Goal: Obtain resource: Download file/media

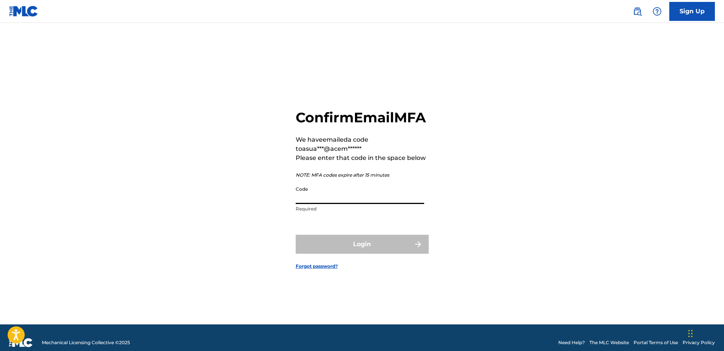
paste input "104418"
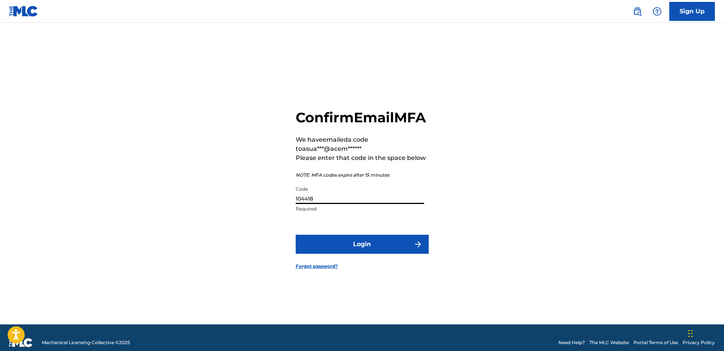
type input "104418"
click at [361, 254] on button "Login" at bounding box center [362, 244] width 133 height 19
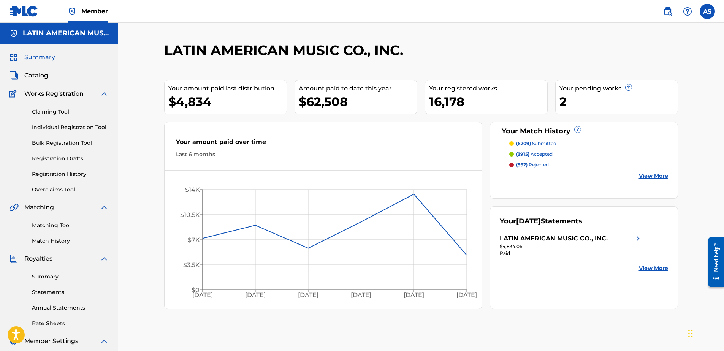
click at [28, 76] on span "Catalog" at bounding box center [36, 75] width 24 height 9
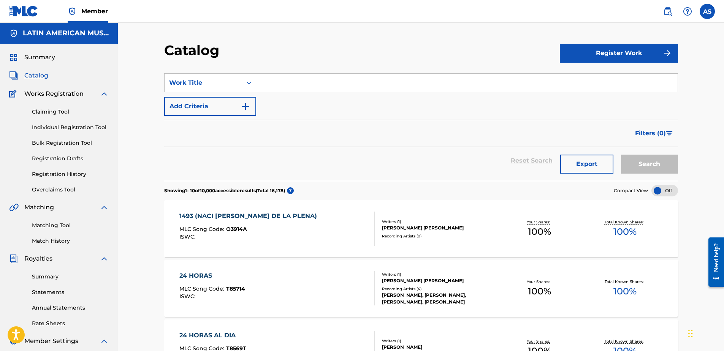
click at [573, 166] on button "Export" at bounding box center [586, 164] width 53 height 19
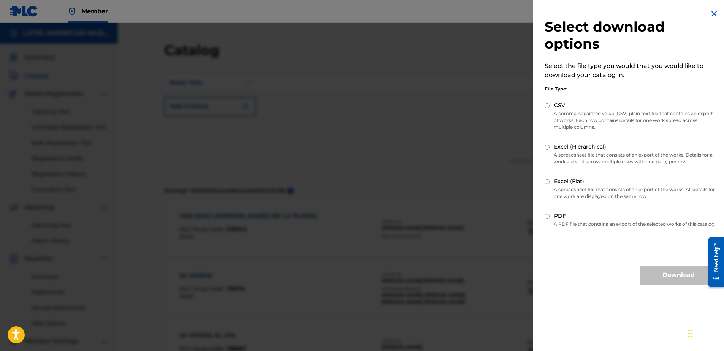
click at [546, 183] on input "Excel (Flat)" at bounding box center [547, 181] width 5 height 5
radio input "true"
click at [669, 281] on button "Download" at bounding box center [678, 275] width 76 height 19
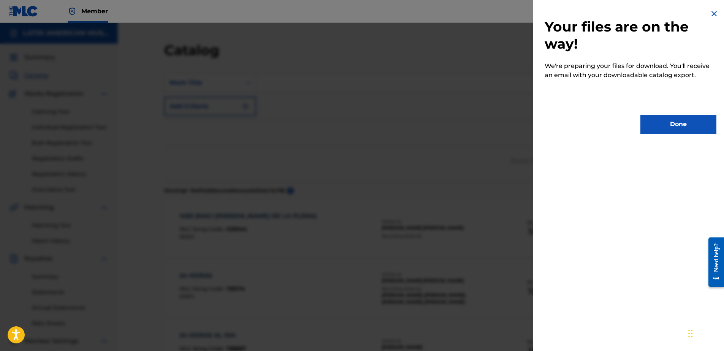
click at [656, 123] on button "Done" at bounding box center [678, 124] width 76 height 19
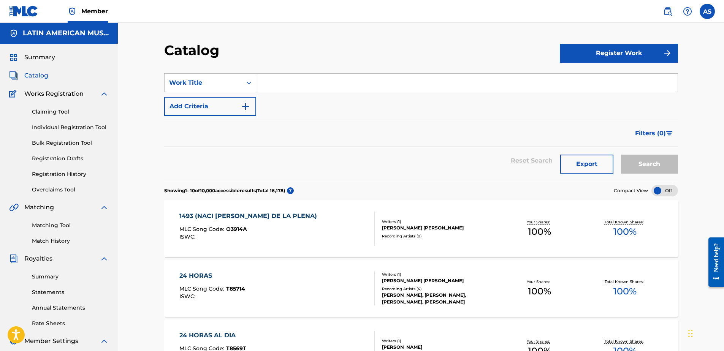
click at [52, 189] on link "Overclaims Tool" at bounding box center [70, 190] width 77 height 8
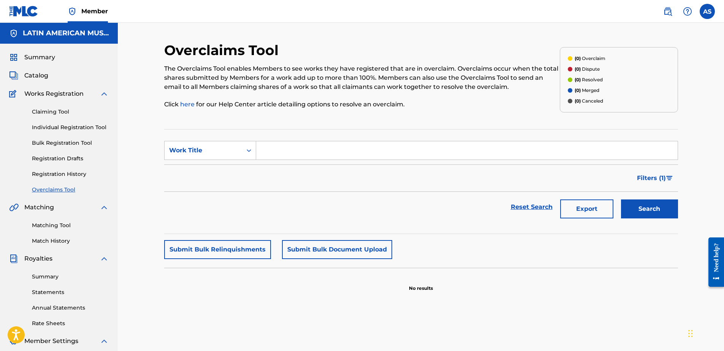
click at [650, 178] on span "Filters ( 1 )" at bounding box center [651, 178] width 29 height 9
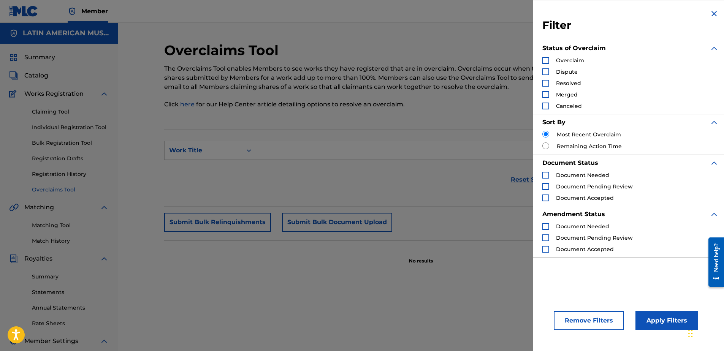
click at [355, 184] on div "Reset Search Export Search" at bounding box center [421, 180] width 514 height 30
click at [713, 14] on img "Search Form" at bounding box center [713, 13] width 9 height 9
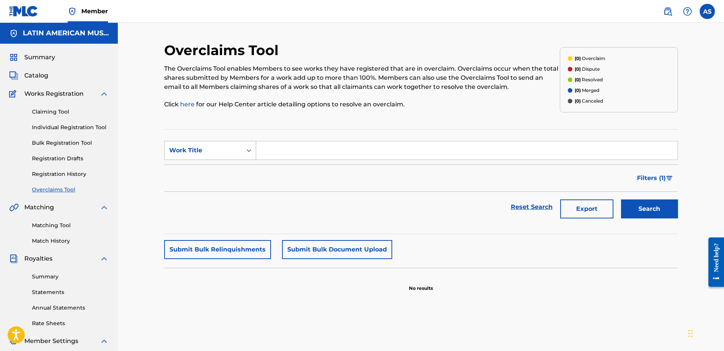
click at [231, 146] on div "Work Title" at bounding box center [203, 150] width 68 height 9
click at [290, 147] on input "Search Form" at bounding box center [466, 150] width 421 height 18
